Goal: Task Accomplishment & Management: Complete application form

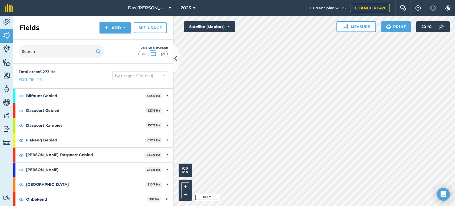
click at [124, 28] on icon at bounding box center [123, 27] width 3 height 5
click at [211, 26] on button "Satellite (Mapbox)" at bounding box center [209, 26] width 51 height 11
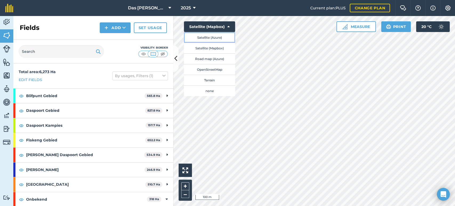
click at [212, 38] on button "Satellite (Azure)" at bounding box center [209, 37] width 51 height 11
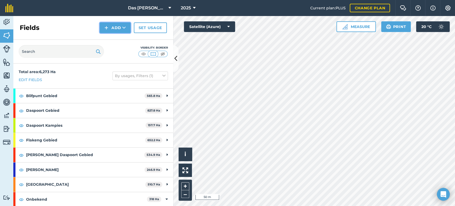
click at [128, 32] on button "Add" at bounding box center [115, 27] width 31 height 11
click at [117, 41] on link "Draw" at bounding box center [114, 40] width 29 height 12
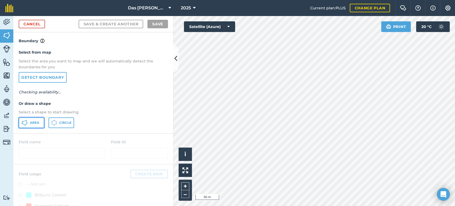
drag, startPoint x: 33, startPoint y: 119, endPoint x: 72, endPoint y: 125, distance: 39.0
click at [34, 120] on button "Area" at bounding box center [32, 122] width 26 height 11
click at [28, 20] on link "Cancel" at bounding box center [32, 24] width 26 height 9
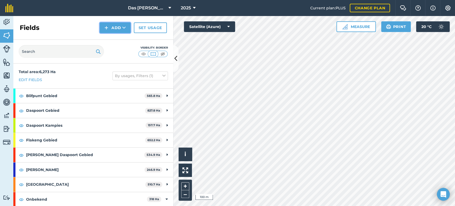
click at [115, 28] on button "Add" at bounding box center [115, 27] width 31 height 11
click at [114, 39] on link "Draw" at bounding box center [114, 40] width 29 height 12
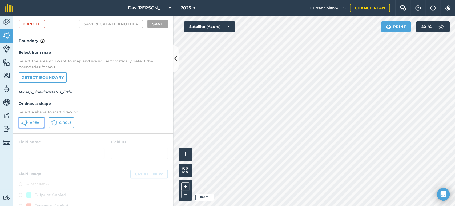
click at [40, 122] on button "Area" at bounding box center [32, 122] width 26 height 11
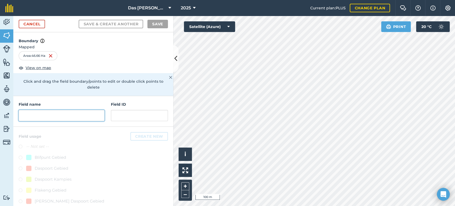
click at [82, 116] on input "text" at bounding box center [62, 115] width 86 height 11
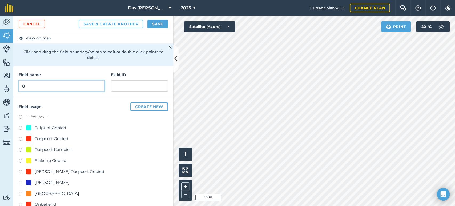
scroll to position [39, 0]
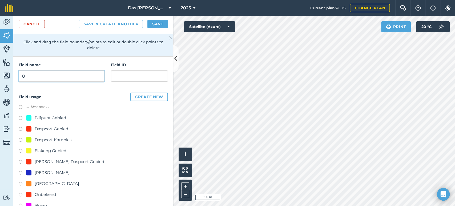
type input "8"
click at [51, 193] on div "Onbekend" at bounding box center [45, 194] width 21 height 6
radio input "true"
click at [160, 26] on button "Save" at bounding box center [157, 24] width 21 height 9
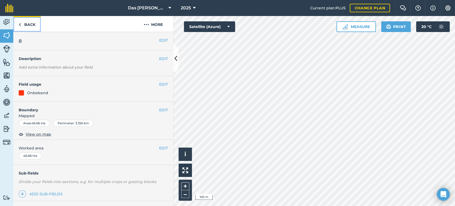
click at [21, 21] on img at bounding box center [20, 24] width 2 height 6
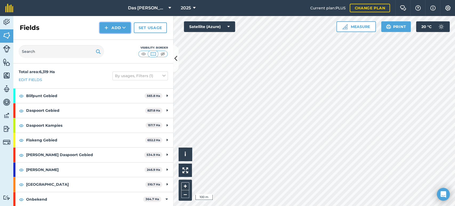
click at [112, 25] on button "Add" at bounding box center [115, 27] width 31 height 11
click at [114, 38] on link "Draw" at bounding box center [114, 40] width 29 height 12
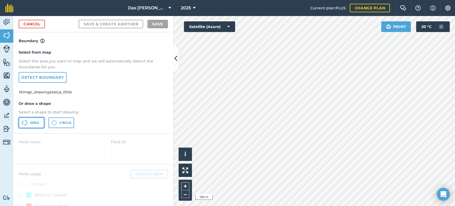
drag, startPoint x: 26, startPoint y: 122, endPoint x: 42, endPoint y: 117, distance: 17.4
click at [26, 123] on icon at bounding box center [24, 122] width 6 height 6
click at [326, 6] on div "Das Ram Boerdery 2025 Current plan : PLUS Change plan Farm Chat Help Info Setti…" at bounding box center [227, 103] width 455 height 206
click at [284, 1] on div "Das Ram Boerdery 2025 Current plan : PLUS Change plan Farm Chat Help Info Setti…" at bounding box center [227, 103] width 455 height 206
click at [36, 25] on link "Cancel" at bounding box center [32, 24] width 26 height 9
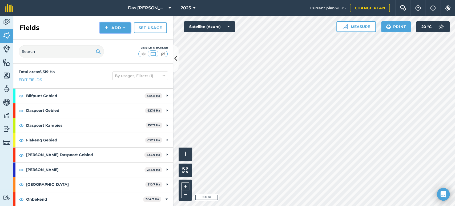
click at [123, 29] on icon at bounding box center [123, 27] width 3 height 5
drag, startPoint x: 105, startPoint y: 40, endPoint x: 194, endPoint y: 25, distance: 90.5
click at [194, 25] on div "Click to start drawing i © 2025 TomTom, Microsoft 100 m + – Satellite (Azure) M…" at bounding box center [314, 111] width 282 height 190
click at [125, 31] on button "Add" at bounding box center [115, 27] width 31 height 11
click at [120, 41] on link "Draw" at bounding box center [114, 40] width 29 height 12
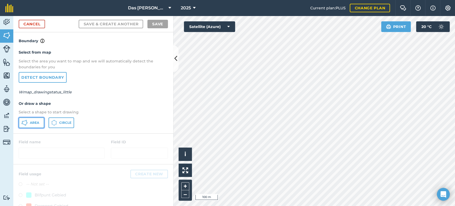
drag, startPoint x: 36, startPoint y: 123, endPoint x: 146, endPoint y: 98, distance: 112.7
click at [38, 121] on span "Area" at bounding box center [34, 122] width 9 height 4
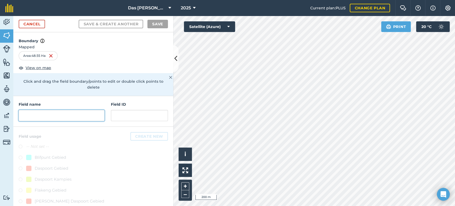
click at [69, 111] on input "text" at bounding box center [62, 115] width 86 height 11
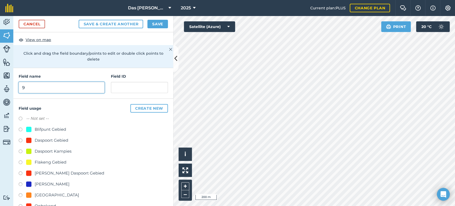
scroll to position [39, 0]
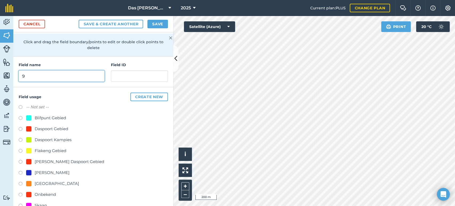
type input "9"
click at [40, 194] on div "Onbekend" at bounding box center [45, 194] width 21 height 6
radio input "true"
click at [157, 26] on button "Save" at bounding box center [157, 24] width 21 height 9
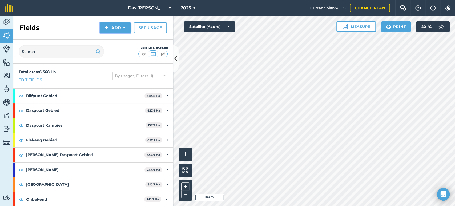
click at [120, 28] on button "Add" at bounding box center [115, 27] width 31 height 11
click at [118, 37] on link "Draw" at bounding box center [114, 40] width 29 height 12
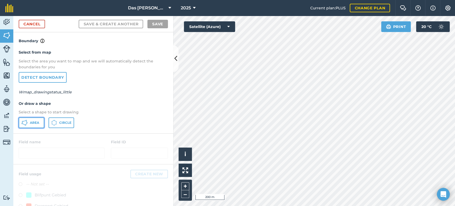
click at [39, 121] on button "Area" at bounding box center [32, 122] width 26 height 11
click at [277, 9] on div "Das Ram Boerdery 2025 Current plan : PLUS Change plan Farm Chat Help Info Setti…" at bounding box center [227, 103] width 455 height 206
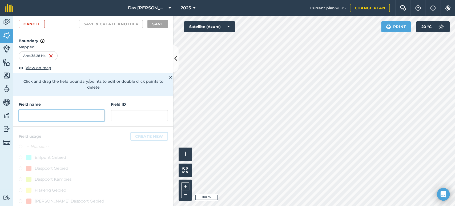
click at [72, 114] on input "text" at bounding box center [62, 115] width 86 height 11
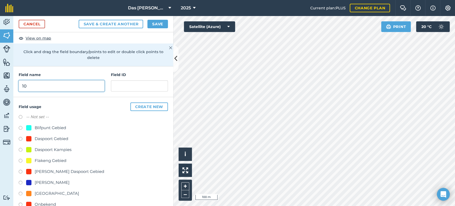
scroll to position [39, 0]
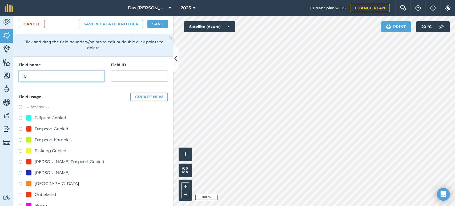
type input "10"
click at [50, 193] on div "Onbekend" at bounding box center [45, 194] width 21 height 6
radio input "true"
click at [158, 25] on button "Save" at bounding box center [157, 24] width 21 height 9
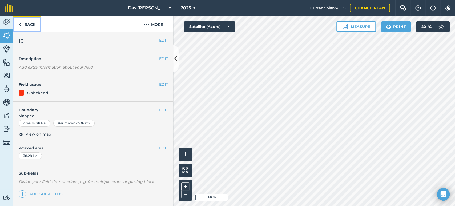
click at [31, 18] on link "Back" at bounding box center [26, 24] width 27 height 16
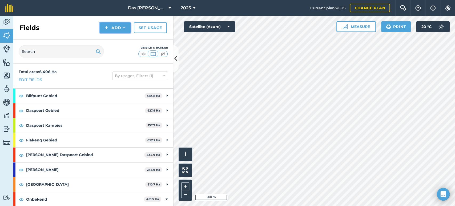
click at [127, 27] on button "Add" at bounding box center [115, 27] width 31 height 11
click at [124, 36] on link "Draw" at bounding box center [114, 40] width 29 height 12
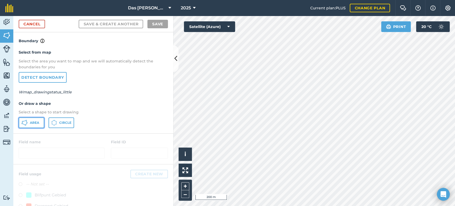
click at [41, 120] on button "Area" at bounding box center [32, 122] width 26 height 11
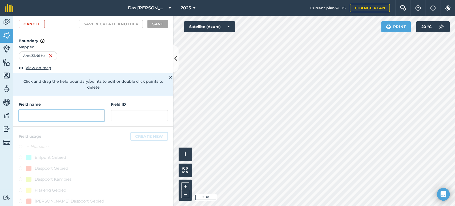
click at [87, 112] on input "text" at bounding box center [62, 115] width 86 height 11
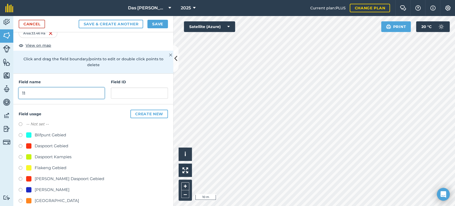
scroll to position [39, 0]
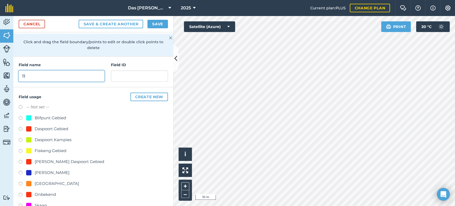
type input "11"
click at [46, 191] on div "Onbekend" at bounding box center [45, 194] width 21 height 6
radio input "true"
click at [161, 25] on button "Save" at bounding box center [157, 24] width 21 height 9
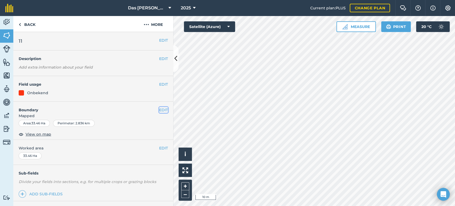
click at [159, 111] on button "EDIT" at bounding box center [163, 110] width 9 height 6
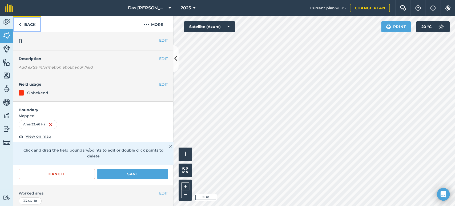
click at [32, 24] on link "Back" at bounding box center [26, 24] width 27 height 16
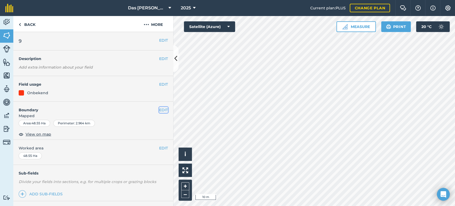
click at [159, 110] on button "EDIT" at bounding box center [163, 110] width 9 height 6
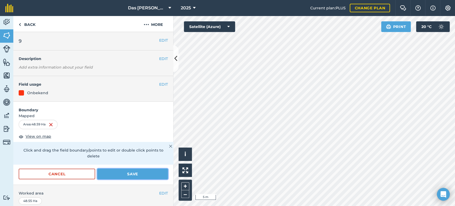
click at [149, 172] on button "Save" at bounding box center [132, 173] width 71 height 11
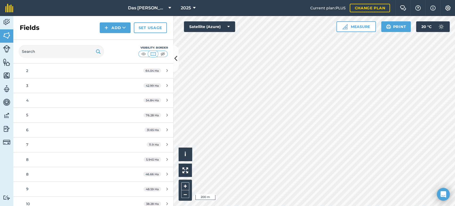
scroll to position [197, 0]
